Goal: Information Seeking & Learning: Learn about a topic

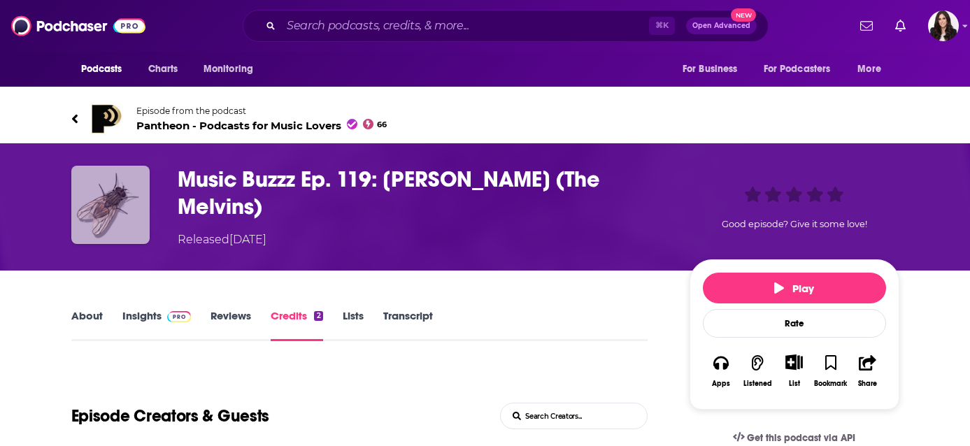
click at [121, 200] on img "Music Buzzz Ep. 119: Buzz Osborne (The Melvins)" at bounding box center [110, 205] width 78 height 78
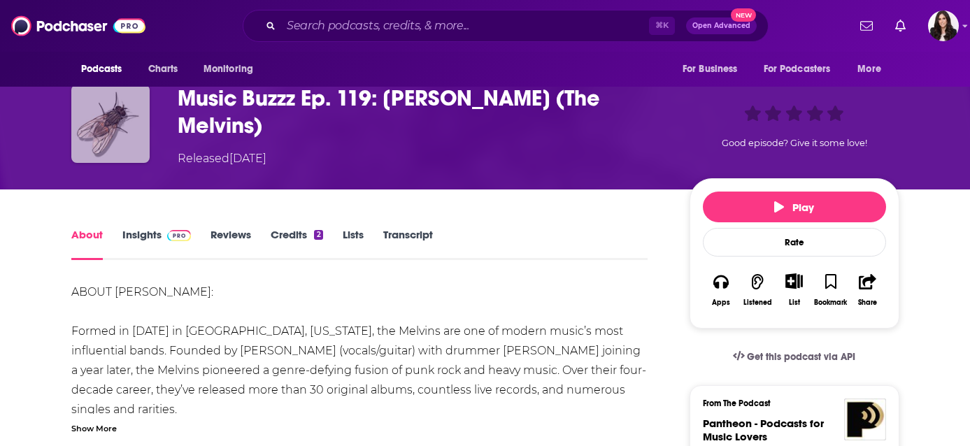
scroll to position [74, 0]
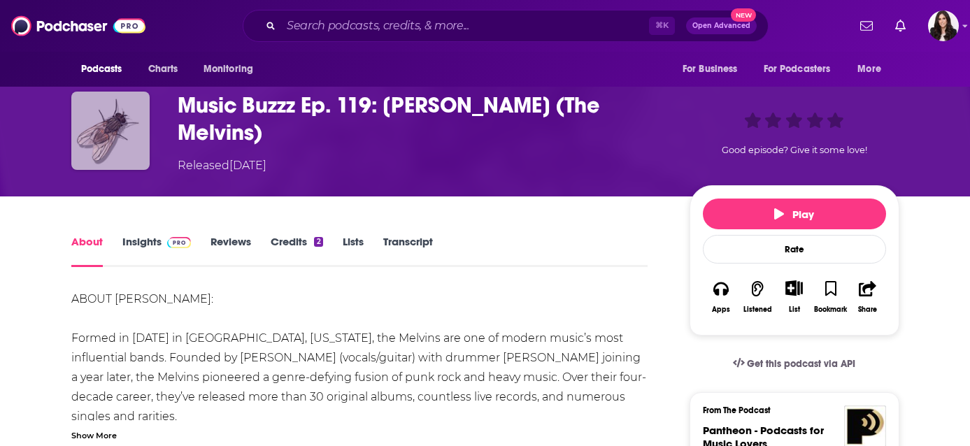
click at [117, 142] on img "Music Buzzz Ep. 119: Buzz Osborne (The Melvins)" at bounding box center [110, 131] width 78 height 78
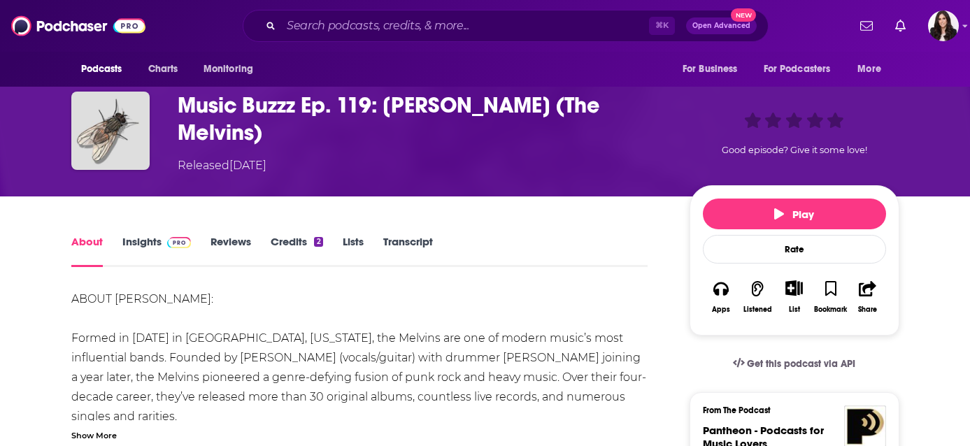
click at [153, 240] on link "Insights" at bounding box center [156, 251] width 69 height 32
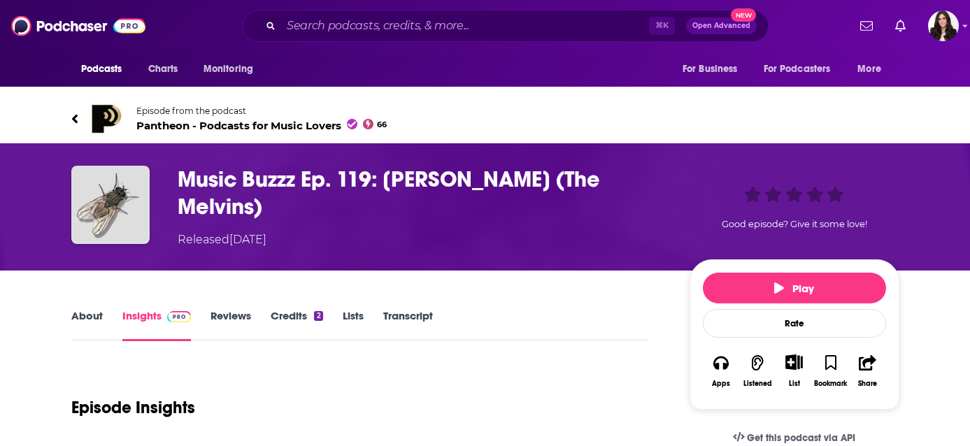
click at [323, 168] on h3 "Music Buzzz Ep. 119: [PERSON_NAME] (The Melvins)" at bounding box center [423, 193] width 490 height 55
drag, startPoint x: 297, startPoint y: 180, endPoint x: 187, endPoint y: 180, distance: 109.8
click at [187, 180] on h3 "Music Buzzz Ep. 119: [PERSON_NAME] (The Melvins)" at bounding box center [423, 193] width 490 height 55
drag, startPoint x: 173, startPoint y: 179, endPoint x: 295, endPoint y: 188, distance: 122.7
click at [295, 188] on div "Music Buzzz Ep. 119: [PERSON_NAME] (The Melvins) Released [DATE] Good episode? …" at bounding box center [485, 207] width 828 height 83
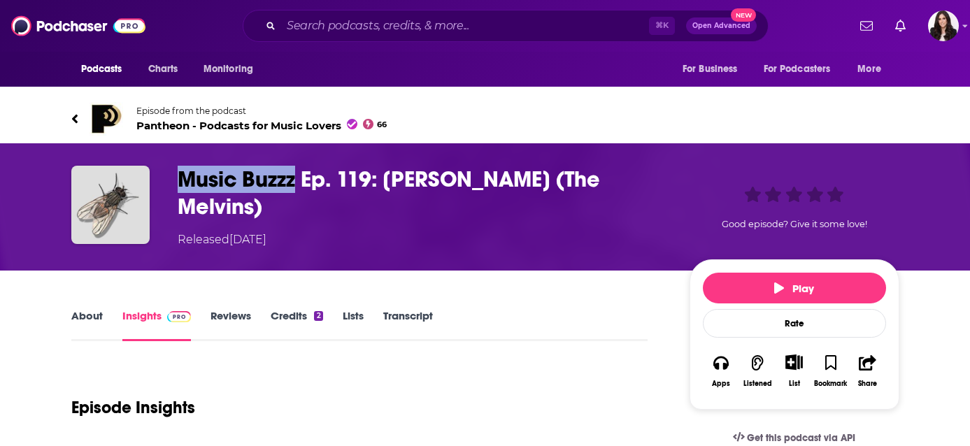
copy h3 "Music Buzzz"
click at [348, 38] on div "⌘ K Open Advanced New" at bounding box center [506, 26] width 526 height 32
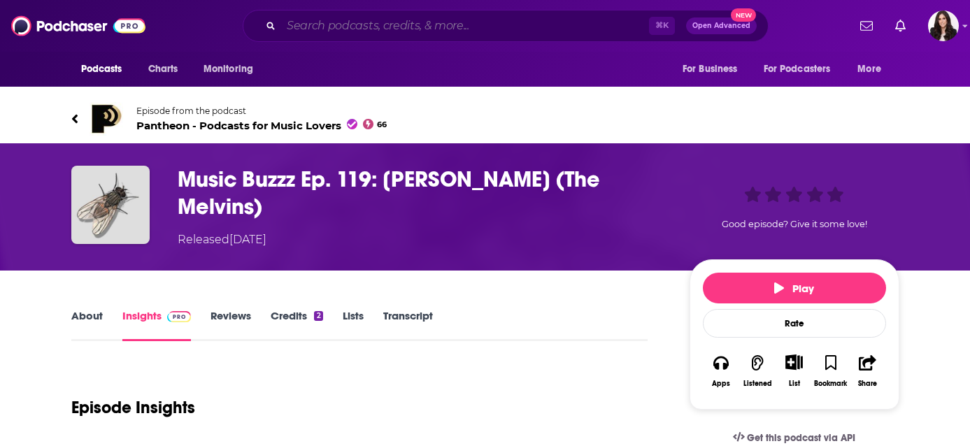
click at [339, 32] on input "Search podcasts, credits, & more..." at bounding box center [465, 26] width 368 height 22
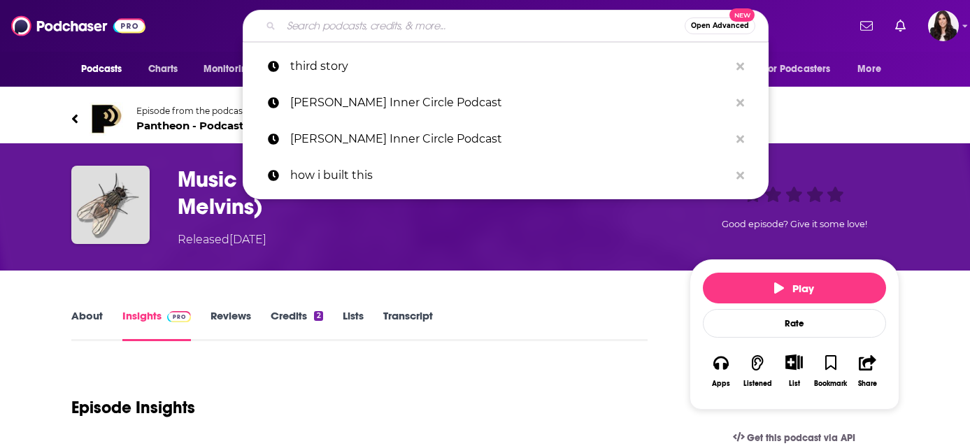
paste input "Music Buzzz"
type input "Music Buzzz"
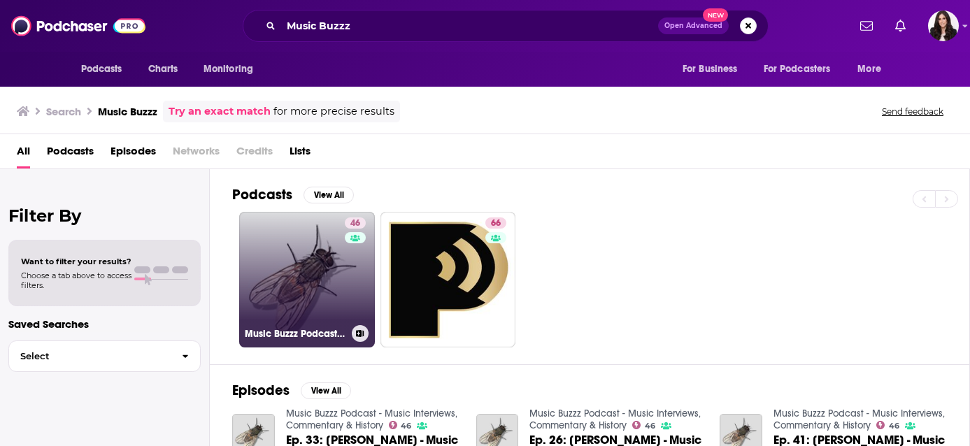
click at [316, 261] on link "46 Music Buzzz Podcast - Music Interviews, Commentary & History" at bounding box center [307, 280] width 136 height 136
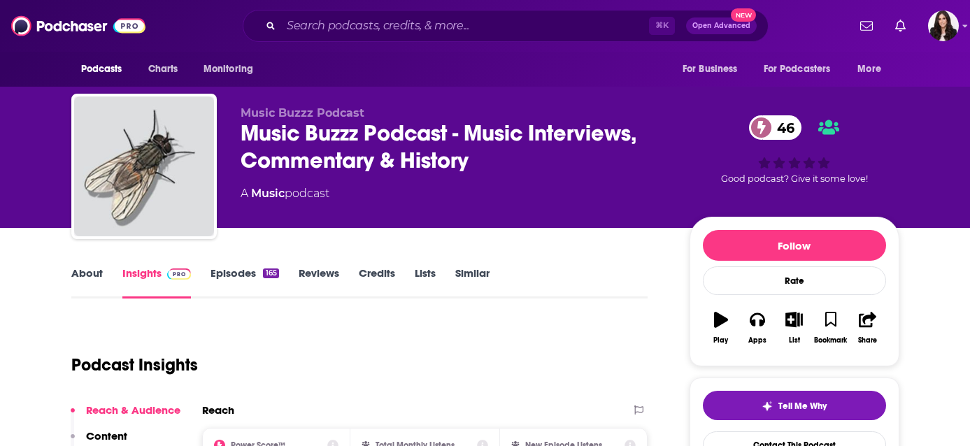
scroll to position [183, 0]
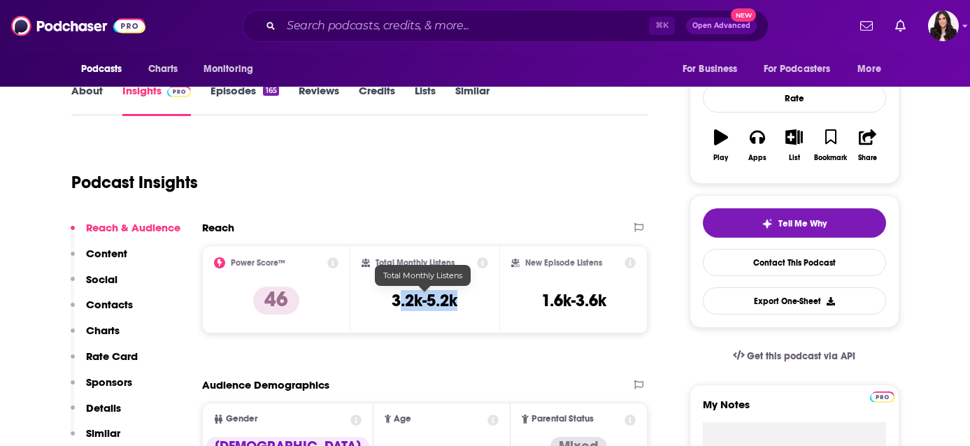
drag, startPoint x: 479, startPoint y: 302, endPoint x: 396, endPoint y: 302, distance: 82.6
click at [396, 302] on div "Total Monthly Listens 3.2k-5.2k" at bounding box center [425, 289] width 127 height 64
